Goal: Transaction & Acquisition: Purchase product/service

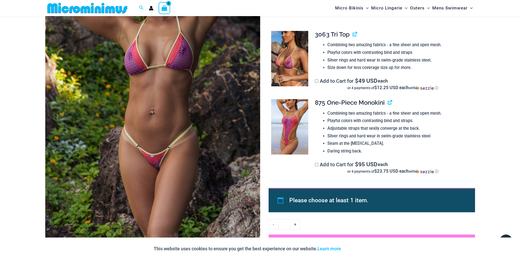
scroll to position [123, 0]
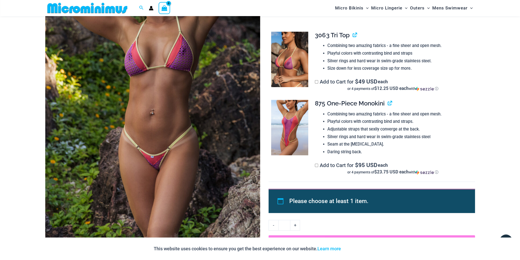
click at [288, 132] on img at bounding box center [289, 128] width 37 height 56
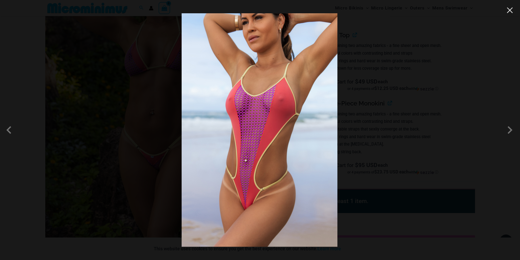
click at [511, 10] on button "Close" at bounding box center [510, 10] width 8 height 8
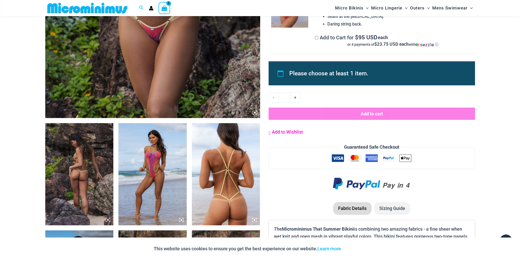
scroll to position [293, 0]
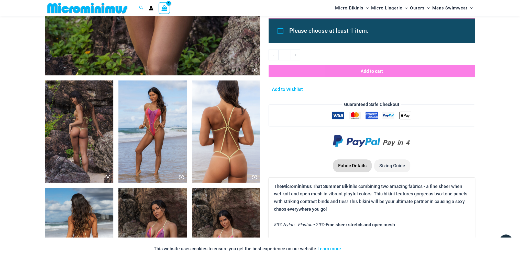
click at [150, 118] on img at bounding box center [152, 132] width 68 height 102
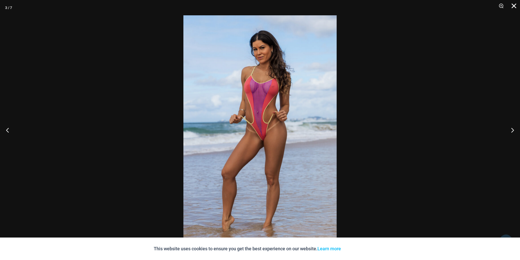
click at [514, 4] on button "Close" at bounding box center [512, 7] width 13 height 15
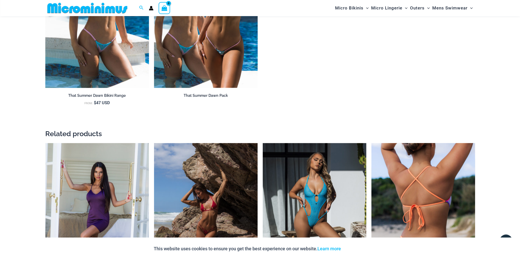
scroll to position [762, 0]
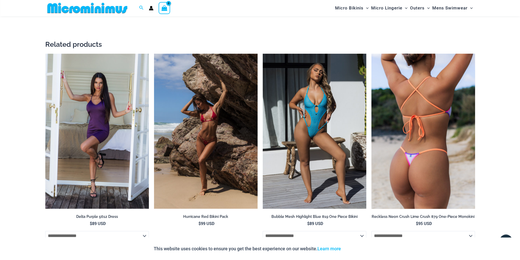
click at [427, 137] on img at bounding box center [423, 132] width 104 height 156
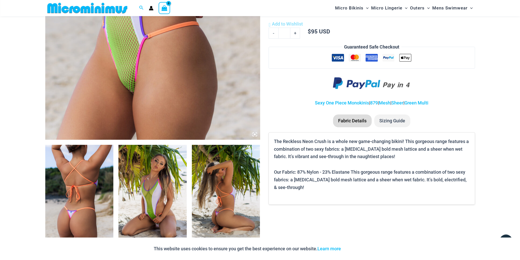
scroll to position [294, 0]
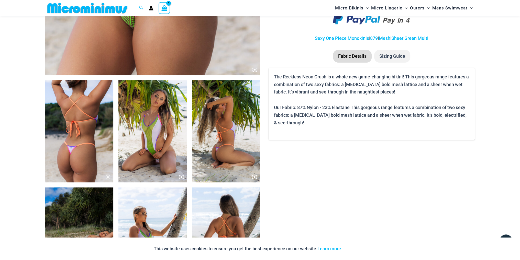
click at [77, 147] on img at bounding box center [79, 131] width 68 height 102
click at [166, 141] on img at bounding box center [152, 131] width 68 height 102
click at [236, 135] on img at bounding box center [226, 131] width 68 height 102
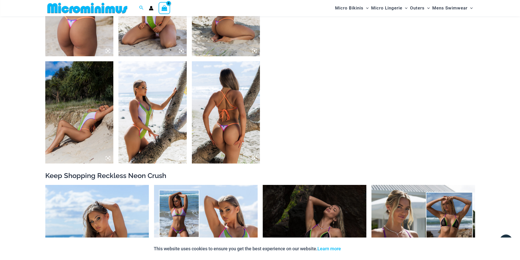
scroll to position [422, 0]
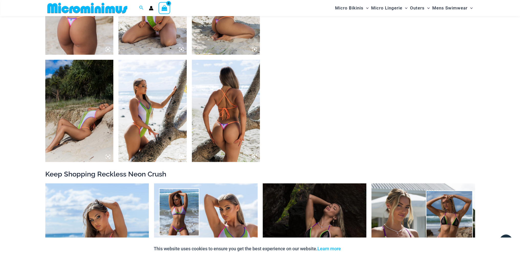
click at [242, 127] on img at bounding box center [226, 111] width 68 height 102
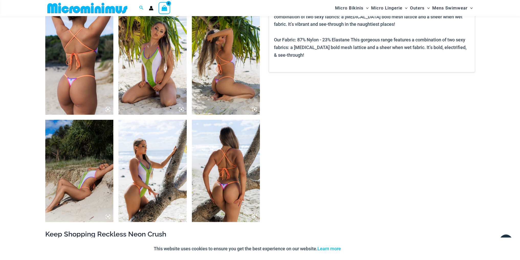
scroll to position [379, 0]
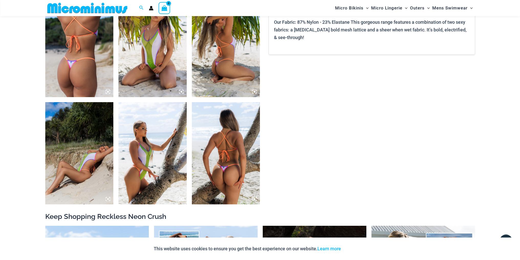
click at [172, 133] on img at bounding box center [152, 153] width 68 height 102
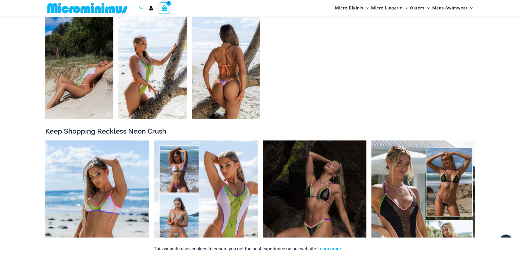
click at [248, 81] on img at bounding box center [226, 68] width 68 height 102
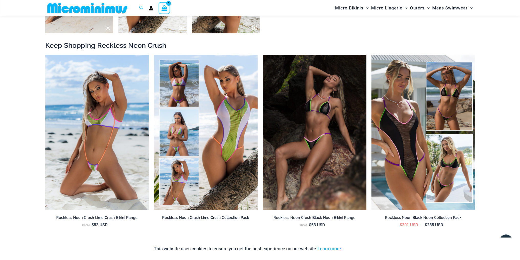
scroll to position [550, 0]
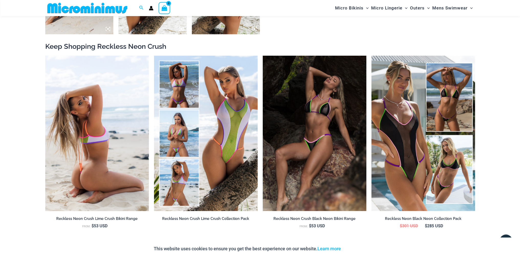
click at [111, 120] on img at bounding box center [97, 134] width 104 height 156
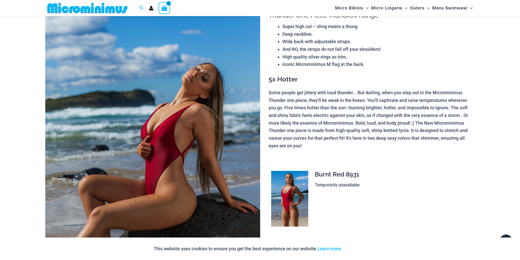
scroll to position [81, 0]
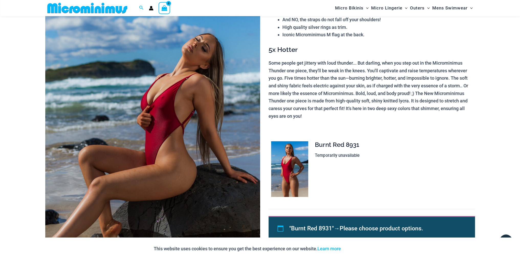
click at [192, 139] on img at bounding box center [152, 127] width 215 height 322
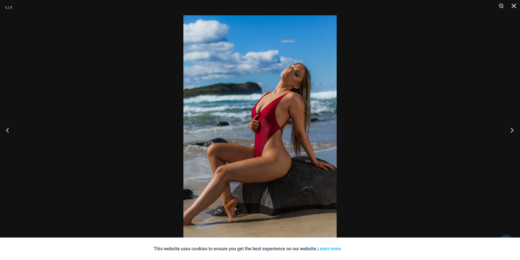
click at [510, 131] on button "Next" at bounding box center [510, 130] width 19 height 26
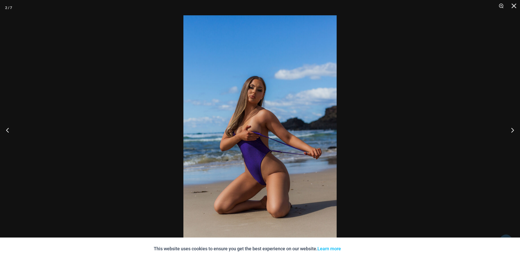
click at [283, 134] on img at bounding box center [259, 130] width 153 height 230
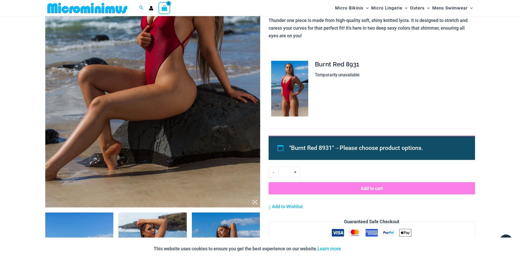
scroll to position [166, 0]
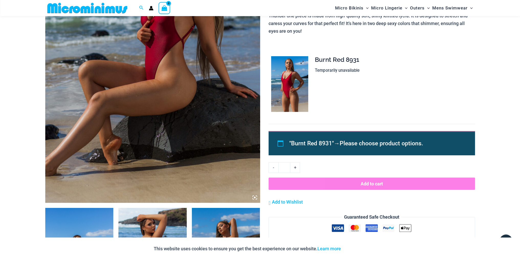
click at [293, 89] on img at bounding box center [289, 84] width 37 height 56
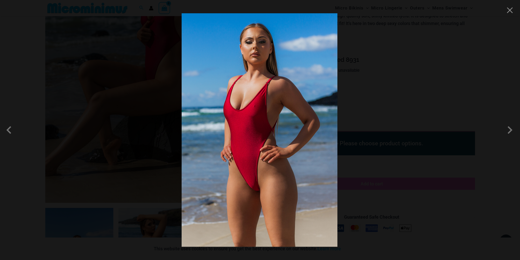
click at [301, 158] on img at bounding box center [260, 130] width 156 height 234
click at [509, 9] on button "Close" at bounding box center [510, 10] width 8 height 8
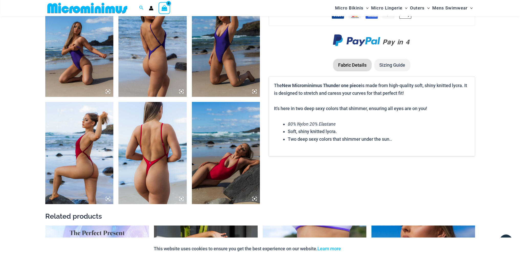
scroll to position [379, 0]
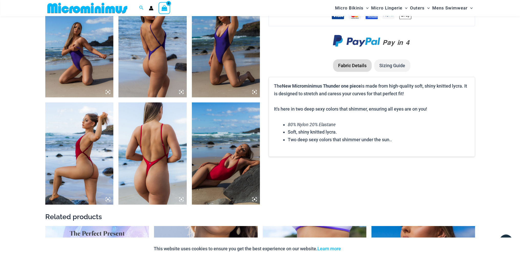
click at [86, 139] on img at bounding box center [79, 154] width 68 height 102
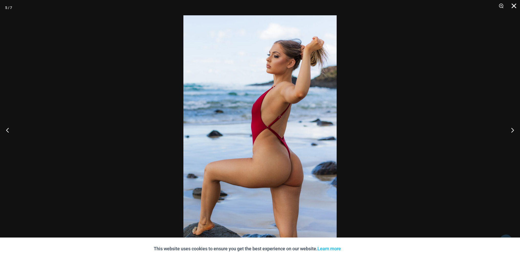
click at [513, 5] on button "Close" at bounding box center [512, 7] width 13 height 15
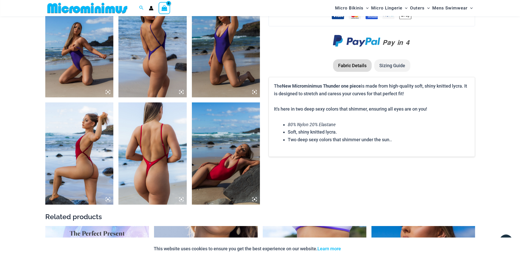
click at [162, 134] on img at bounding box center [152, 154] width 68 height 102
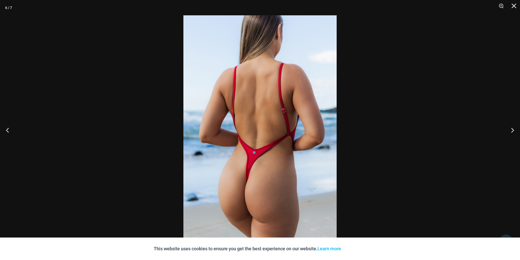
click at [298, 145] on img at bounding box center [259, 130] width 153 height 230
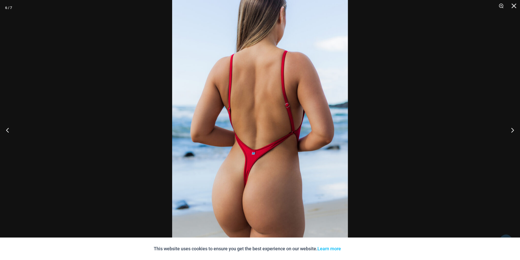
click at [294, 139] on img at bounding box center [260, 128] width 176 height 264
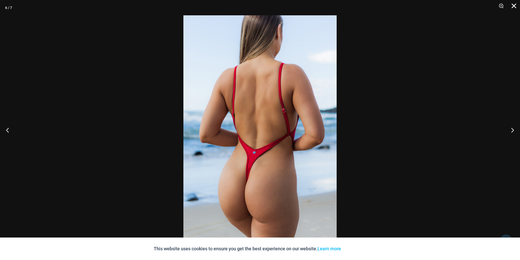
click at [515, 5] on button "Close" at bounding box center [512, 7] width 13 height 15
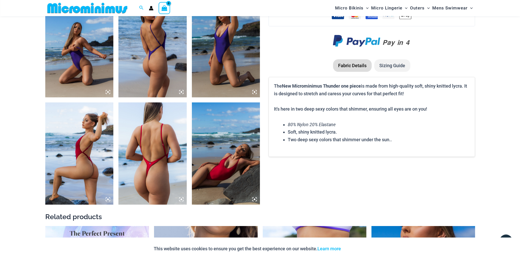
click at [231, 164] on img at bounding box center [226, 154] width 68 height 102
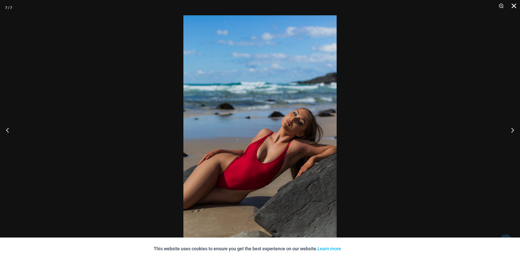
click at [515, 4] on button "Close" at bounding box center [512, 7] width 13 height 15
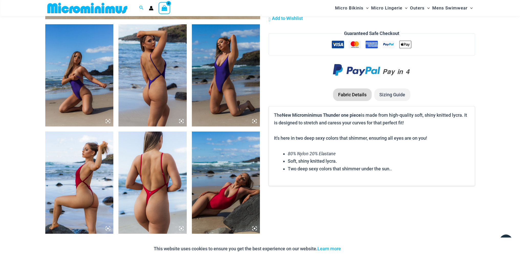
scroll to position [336, 0]
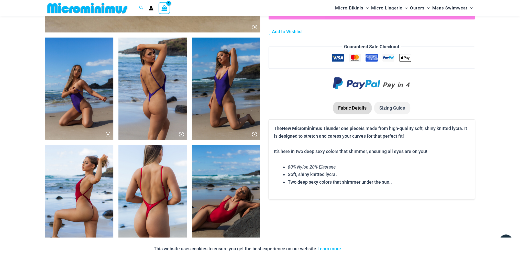
click at [155, 81] on img at bounding box center [152, 89] width 68 height 102
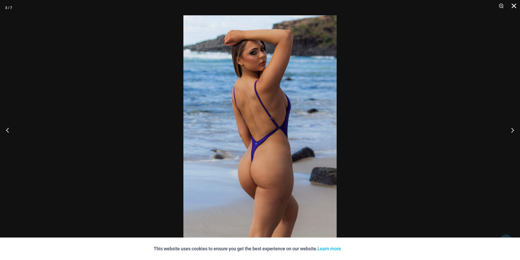
click at [516, 5] on button "Close" at bounding box center [512, 7] width 13 height 15
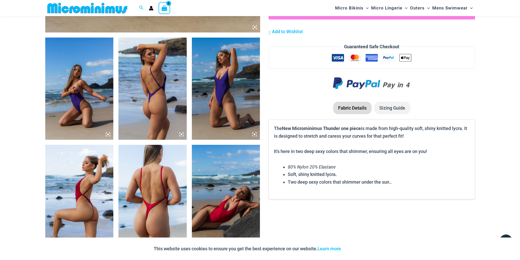
click at [219, 84] on img at bounding box center [226, 89] width 68 height 102
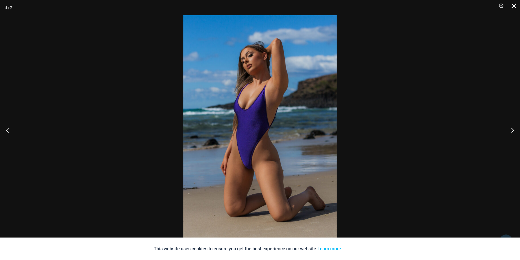
click at [514, 4] on button "Close" at bounding box center [512, 7] width 13 height 15
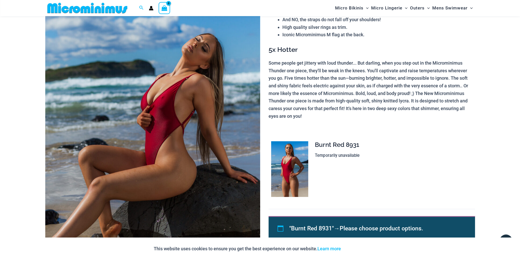
scroll to position [0, 0]
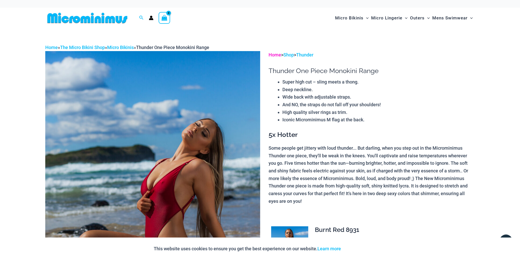
click at [274, 56] on link "Home" at bounding box center [275, 54] width 13 height 5
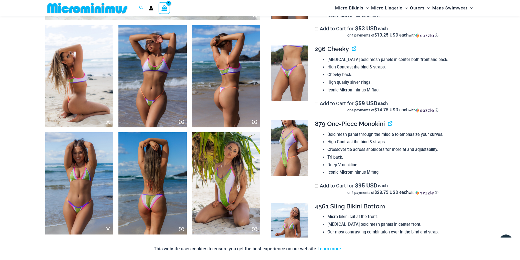
scroll to position [341, 0]
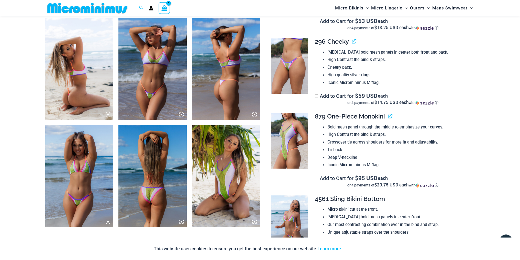
click at [75, 86] on img at bounding box center [79, 69] width 68 height 102
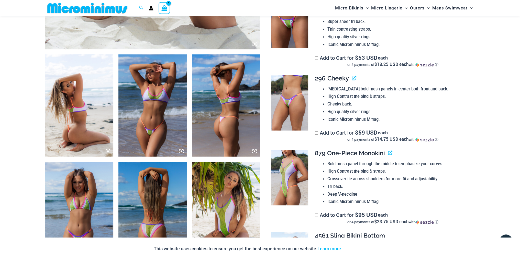
scroll to position [384, 0]
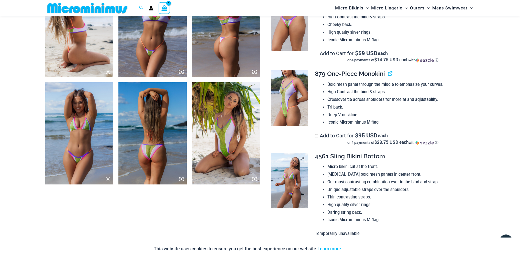
click at [294, 177] on img at bounding box center [289, 181] width 37 height 56
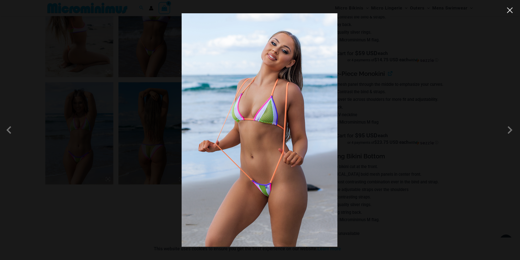
click at [511, 11] on button "Close" at bounding box center [510, 10] width 8 height 8
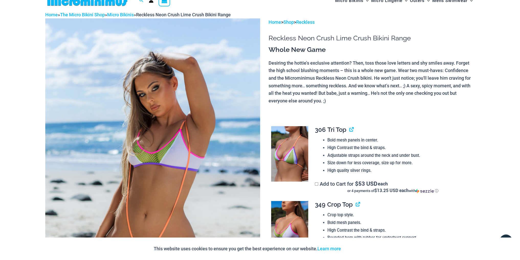
scroll to position [0, 0]
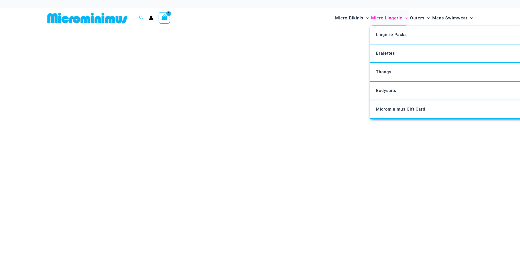
click at [402, 18] on span "Micro Lingerie" at bounding box center [386, 18] width 31 height 13
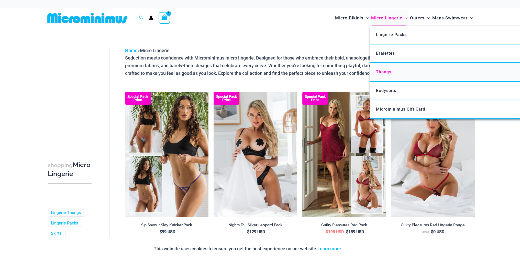
click at [387, 70] on span "Thongs" at bounding box center [383, 72] width 15 height 5
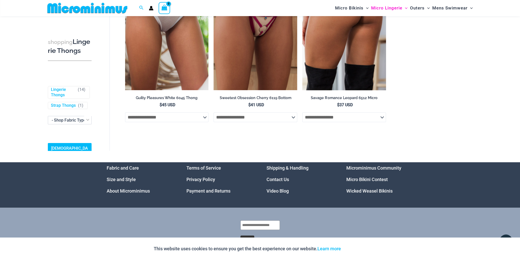
scroll to position [639, 0]
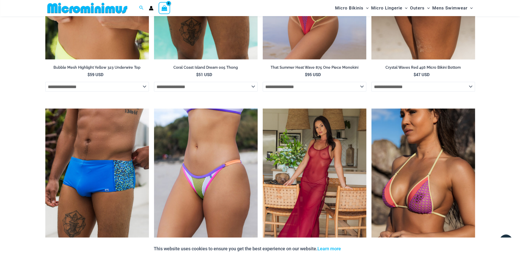
scroll to position [1488, 0]
